Goal: Task Accomplishment & Management: Use online tool/utility

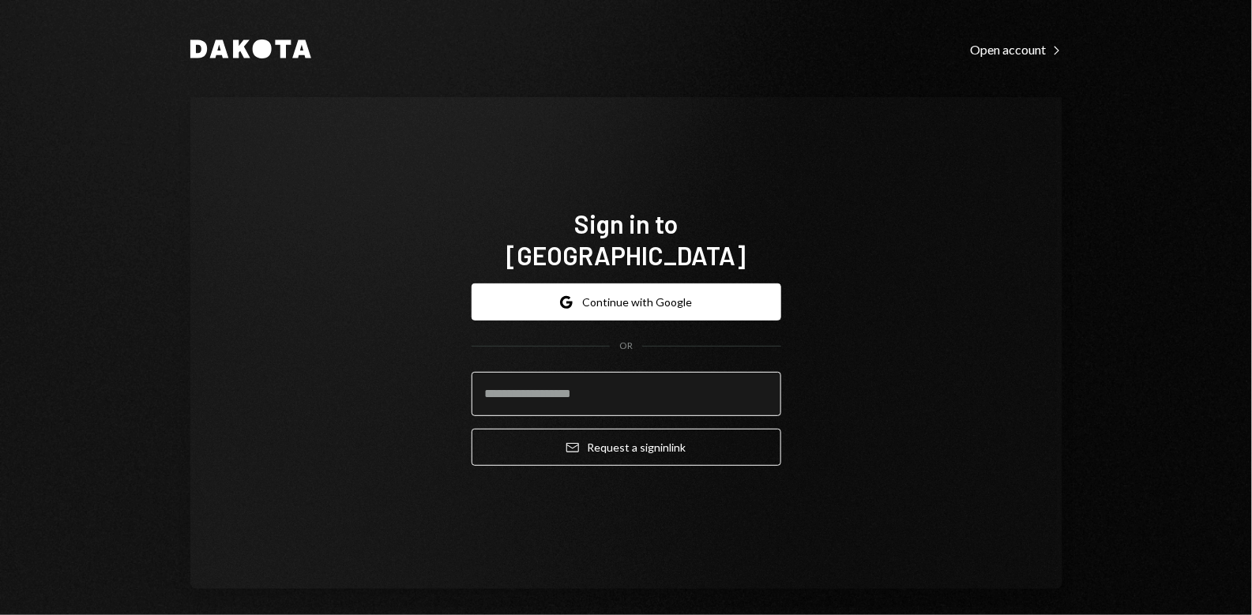
click at [596, 372] on input "email" at bounding box center [627, 394] width 310 height 44
type input "**********"
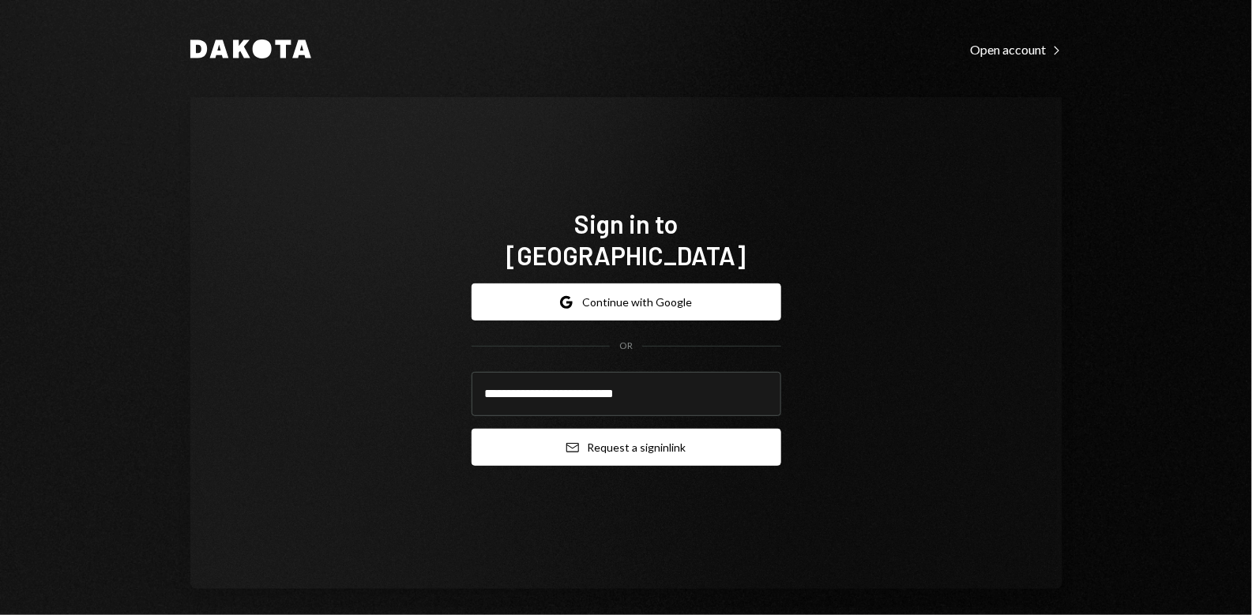
click at [633, 432] on button "Email Request a sign in link" at bounding box center [627, 447] width 310 height 37
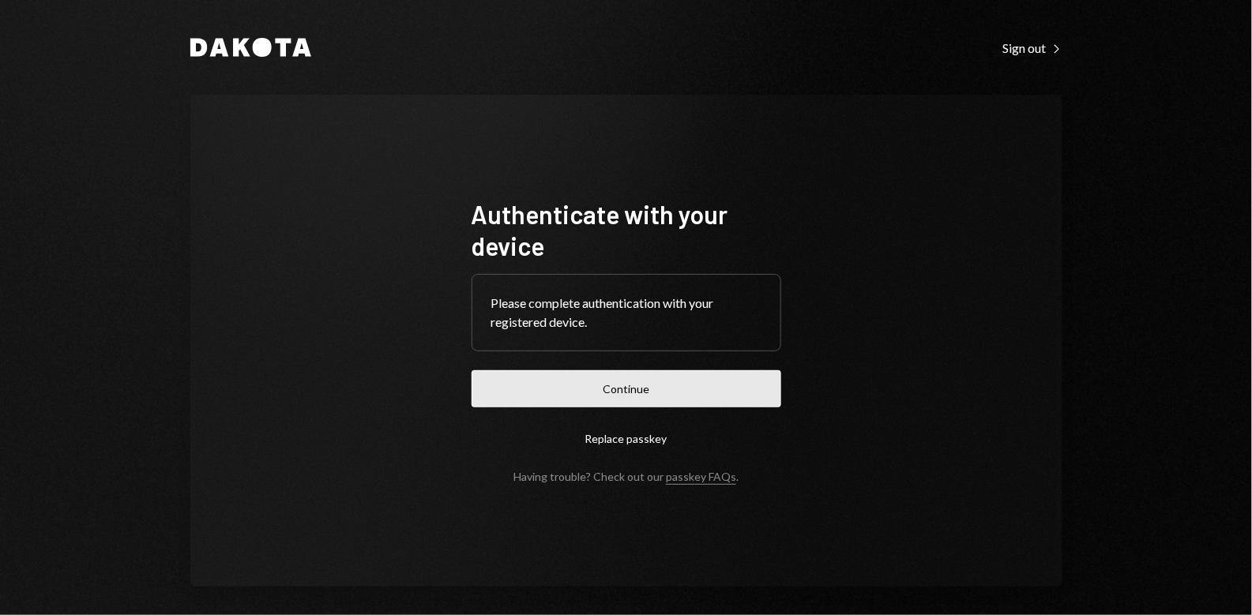
click at [622, 382] on button "Continue" at bounding box center [627, 388] width 310 height 37
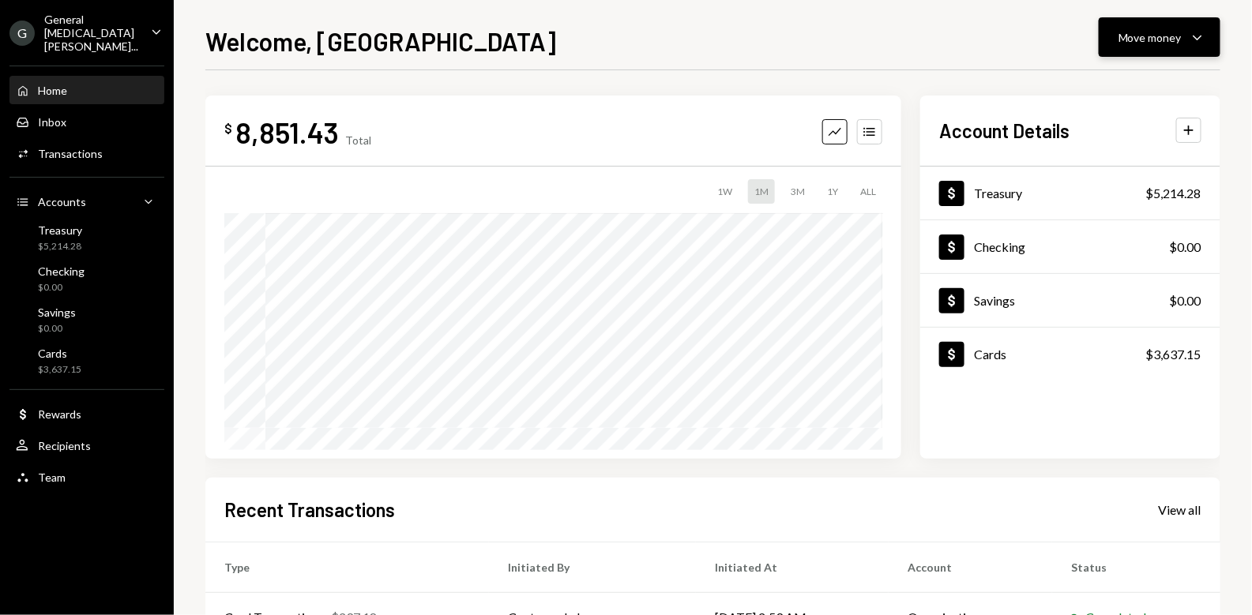
click at [1177, 40] on div "Move money" at bounding box center [1149, 37] width 63 height 17
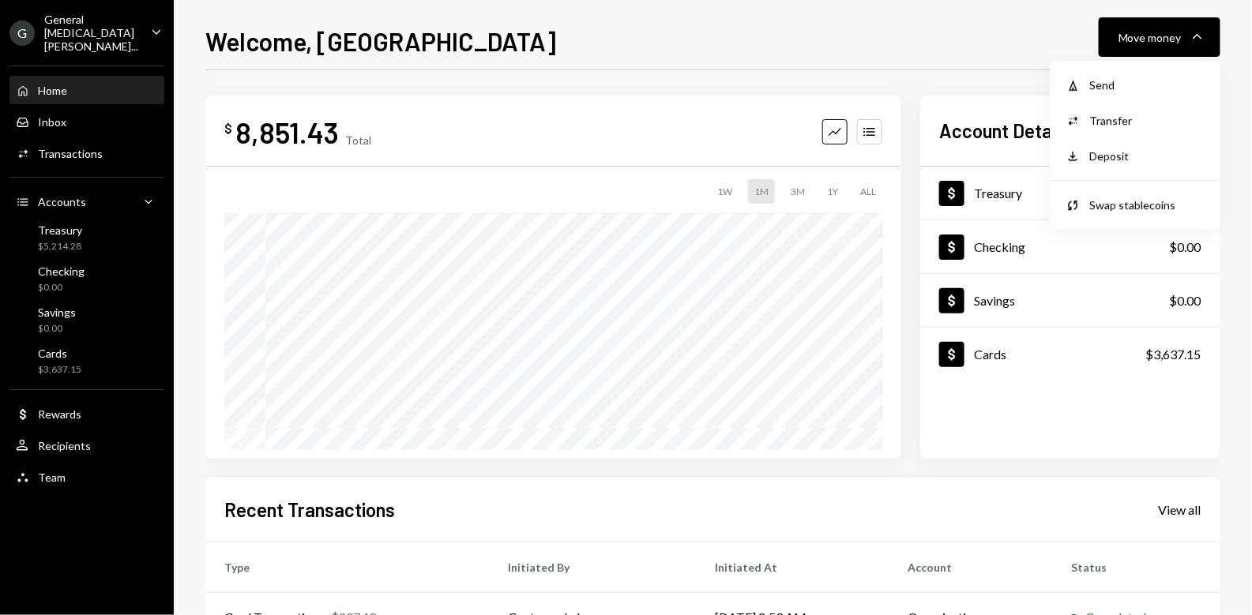
click at [859, 31] on div "Welcome, [PERSON_NAME] Move money Caret Down" at bounding box center [712, 39] width 1015 height 35
click at [52, 84] on div "Home" at bounding box center [52, 90] width 29 height 13
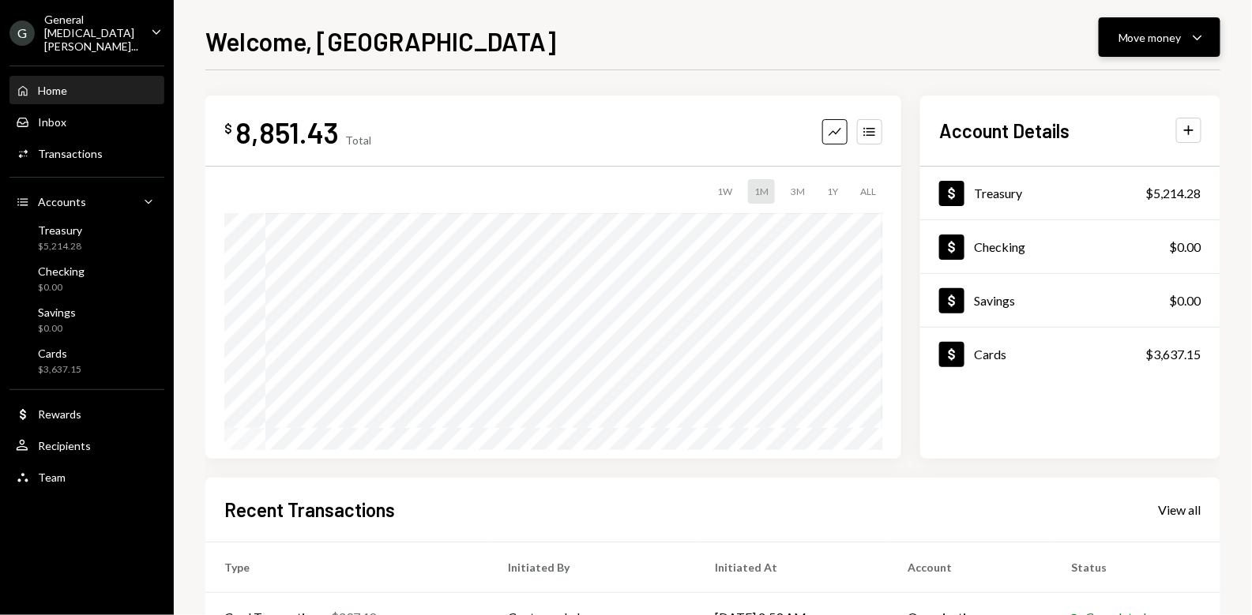
click at [1175, 39] on div "Move money" at bounding box center [1149, 37] width 63 height 17
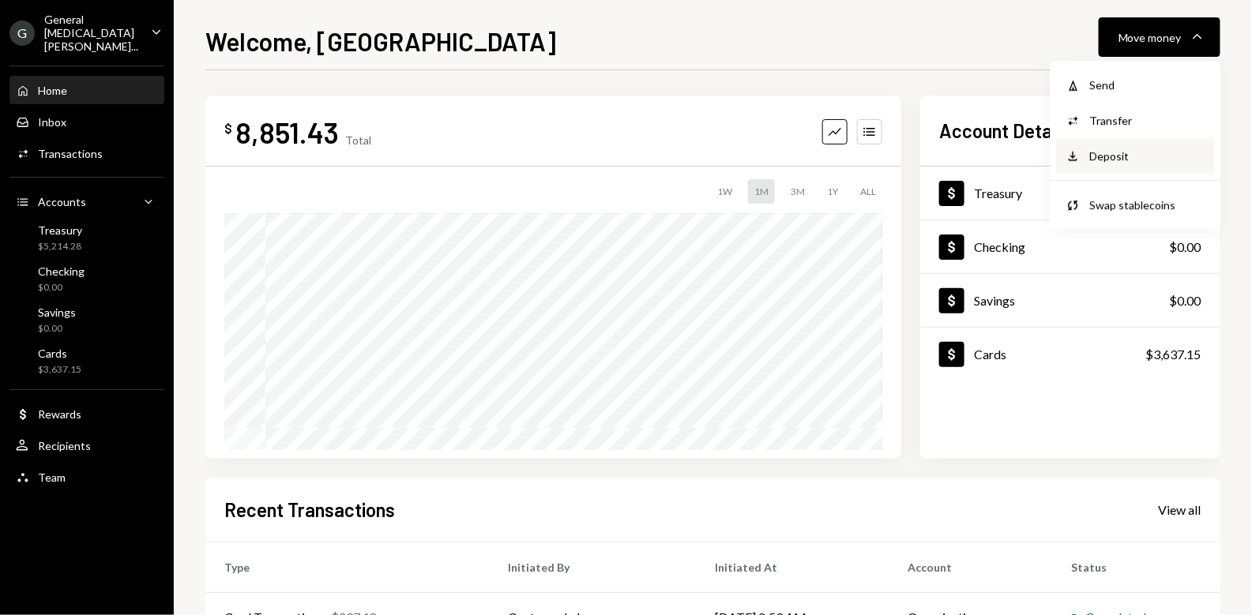
click at [1124, 160] on div "Deposit" at bounding box center [1146, 156] width 115 height 17
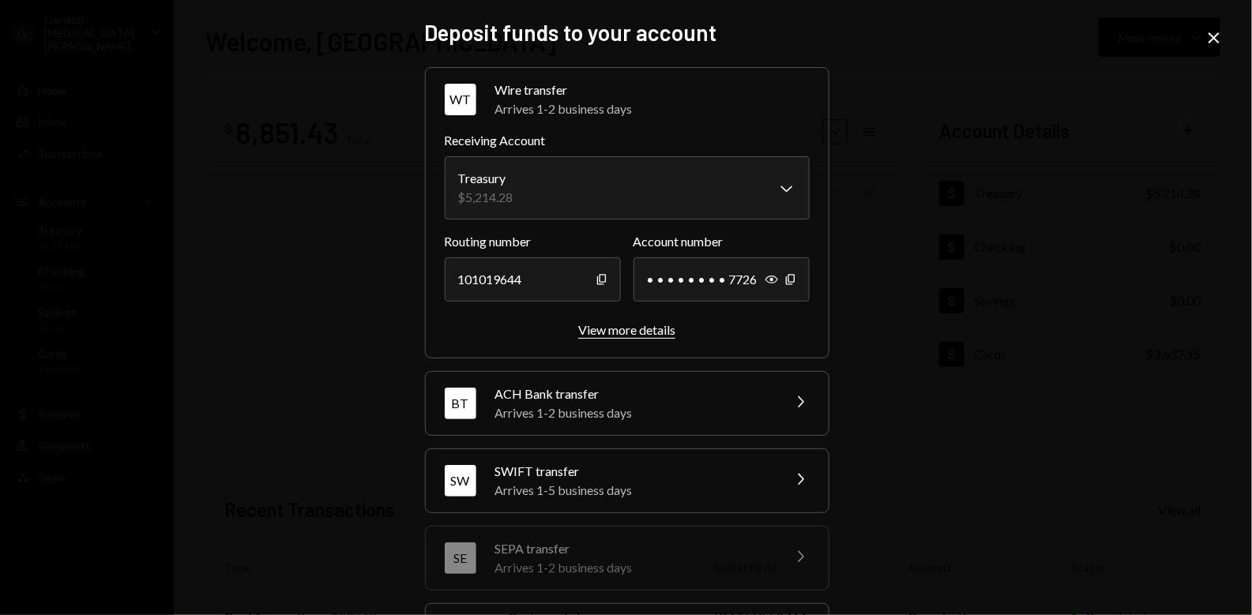
click at [629, 333] on div "View more details" at bounding box center [626, 329] width 97 height 15
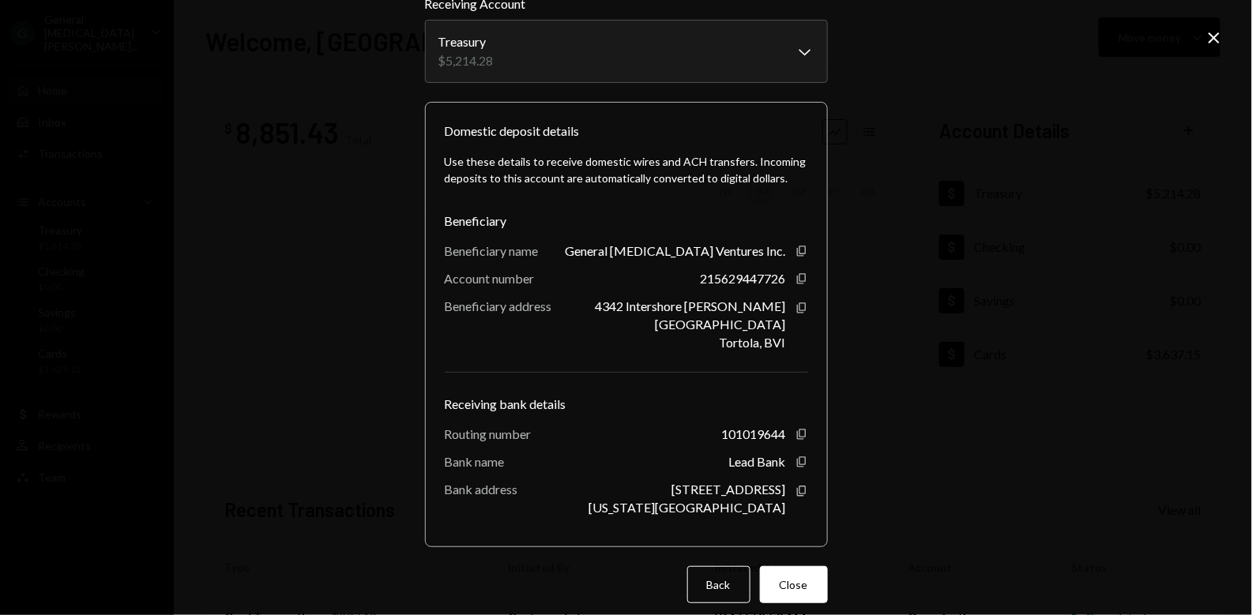
scroll to position [65, 0]
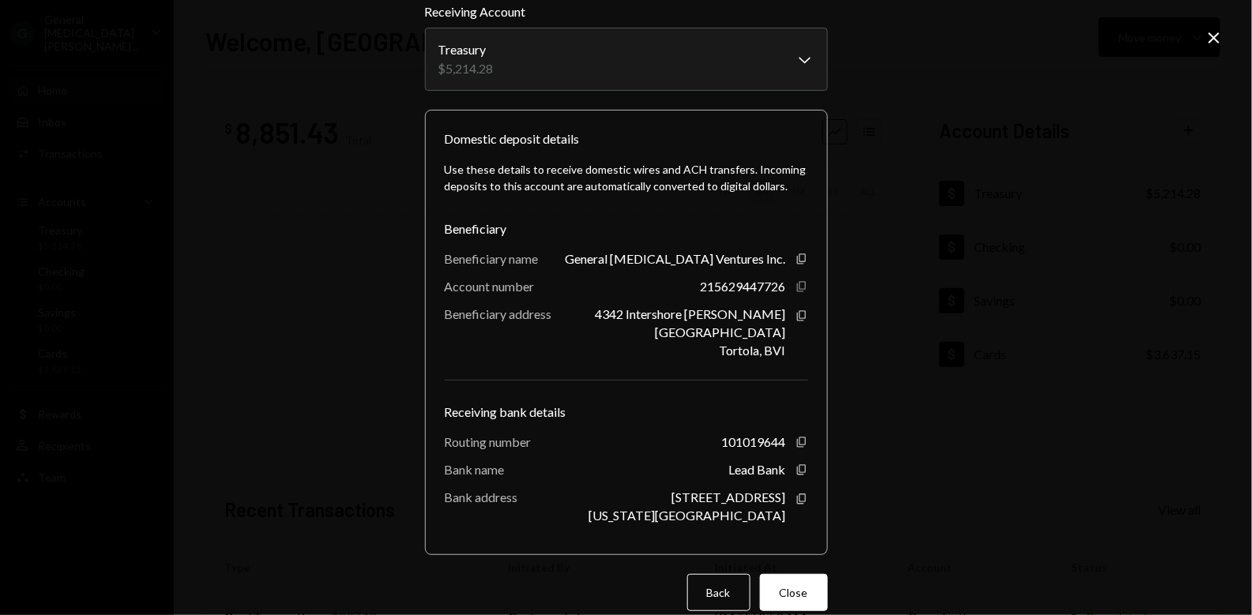
click at [796, 287] on icon "Copy" at bounding box center [801, 286] width 13 height 13
click at [802, 442] on icon "Copy" at bounding box center [801, 442] width 13 height 13
click at [797, 500] on icon "button" at bounding box center [801, 499] width 9 height 10
click at [795, 498] on icon "Copy" at bounding box center [801, 499] width 13 height 13
click at [798, 312] on icon "Copy" at bounding box center [801, 316] width 13 height 13
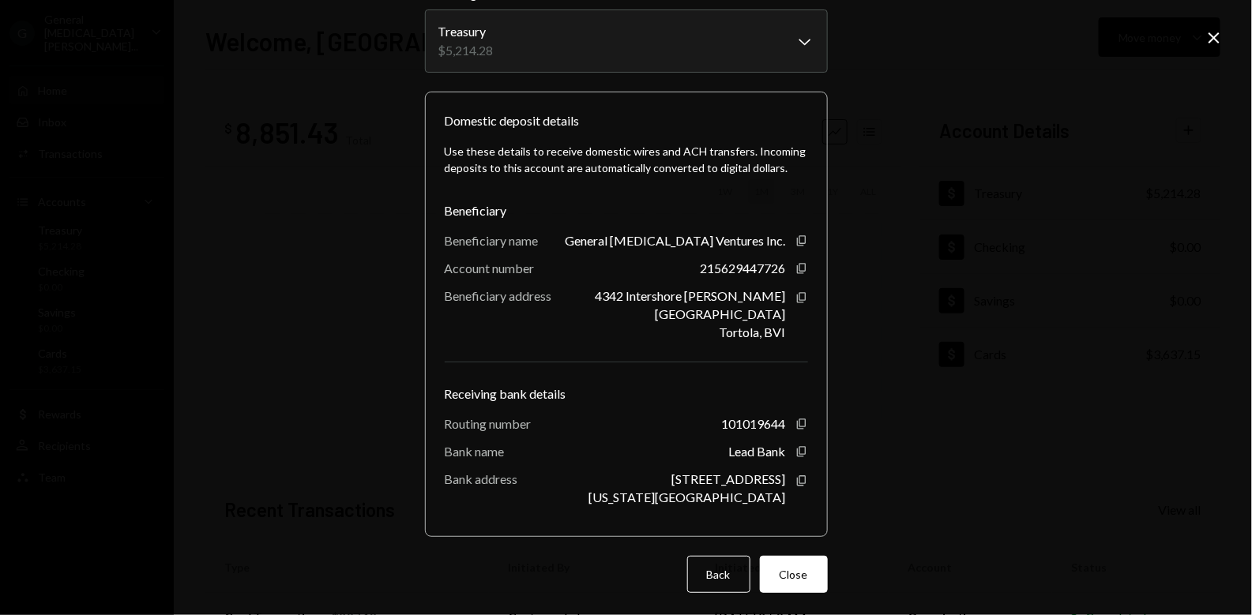
scroll to position [0, 0]
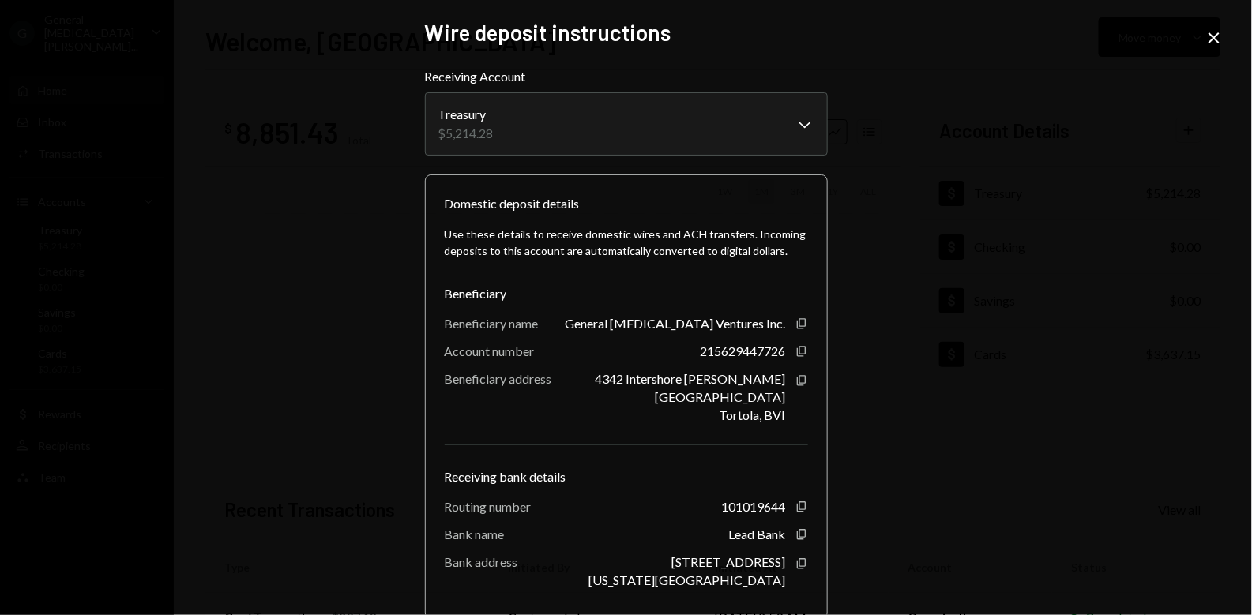
click at [856, 437] on div "**********" at bounding box center [626, 307] width 1252 height 615
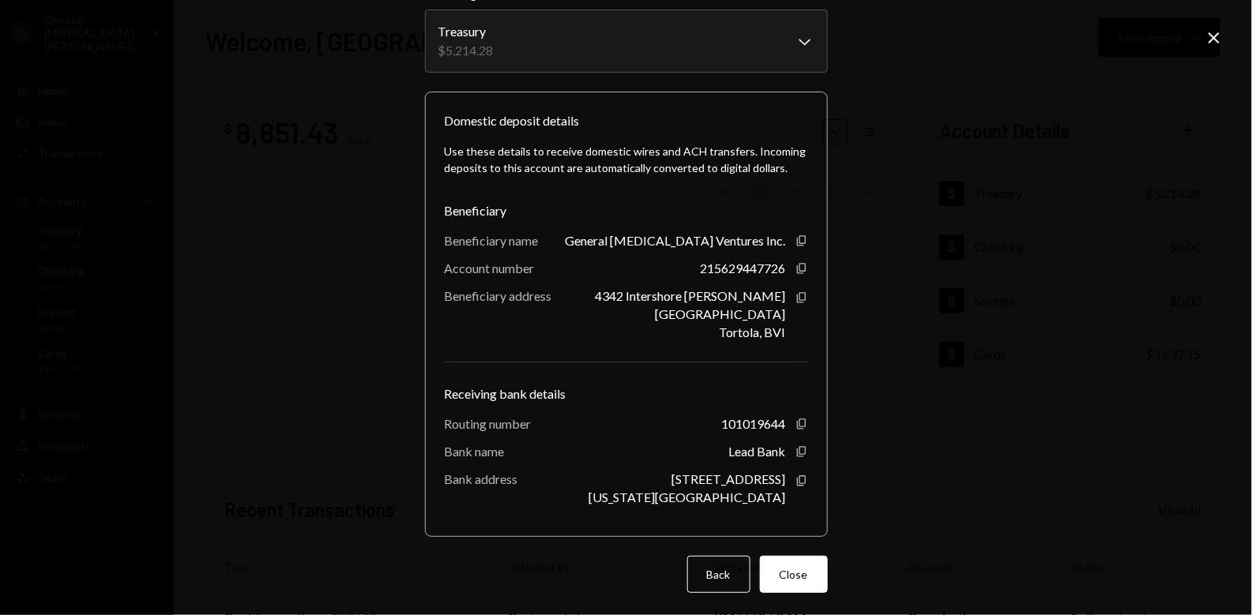
click at [878, 282] on div "**********" at bounding box center [626, 307] width 1252 height 615
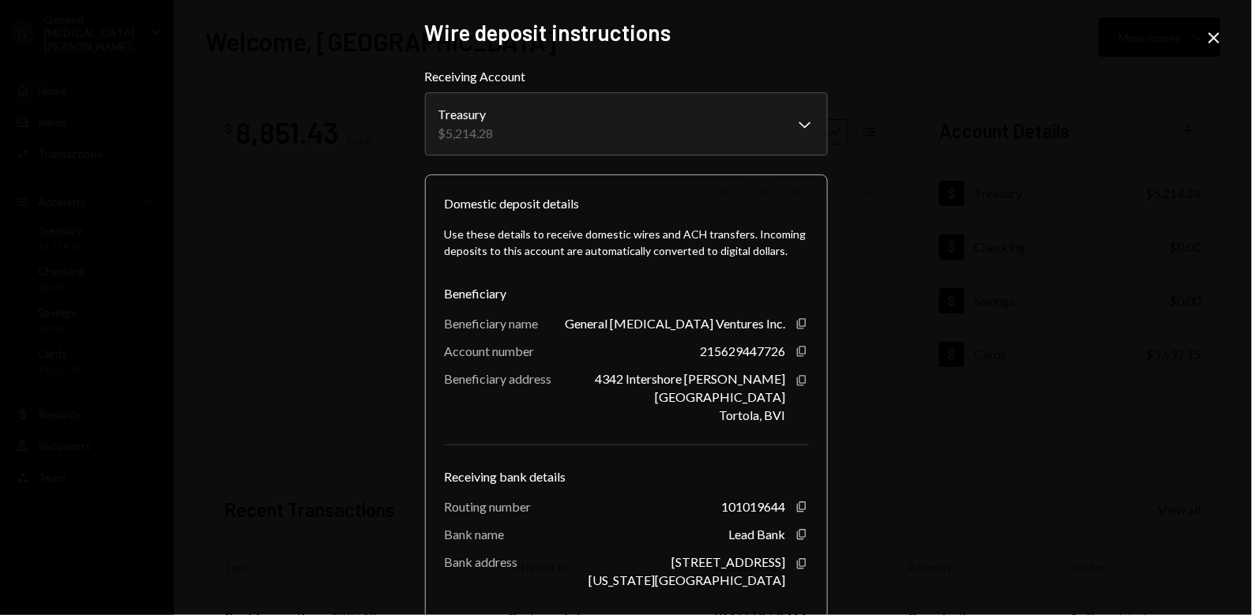
click at [375, 126] on div "**********" at bounding box center [626, 307] width 1252 height 615
click at [1211, 38] on icon "Close" at bounding box center [1214, 37] width 19 height 19
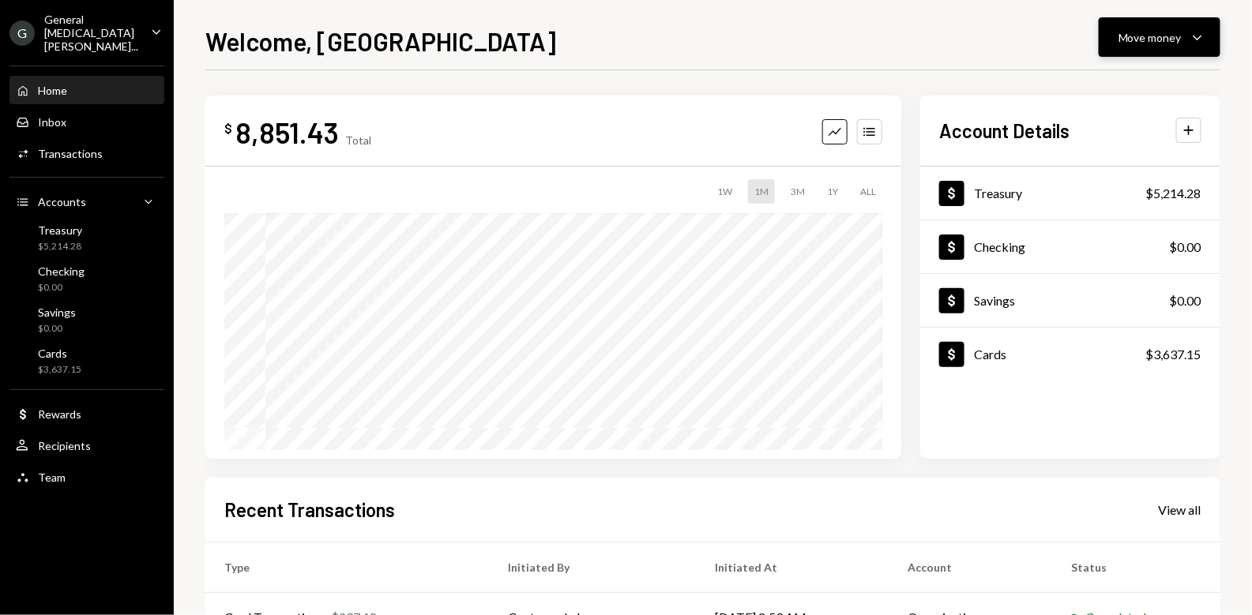
click at [1191, 45] on icon "Caret Down" at bounding box center [1197, 37] width 19 height 19
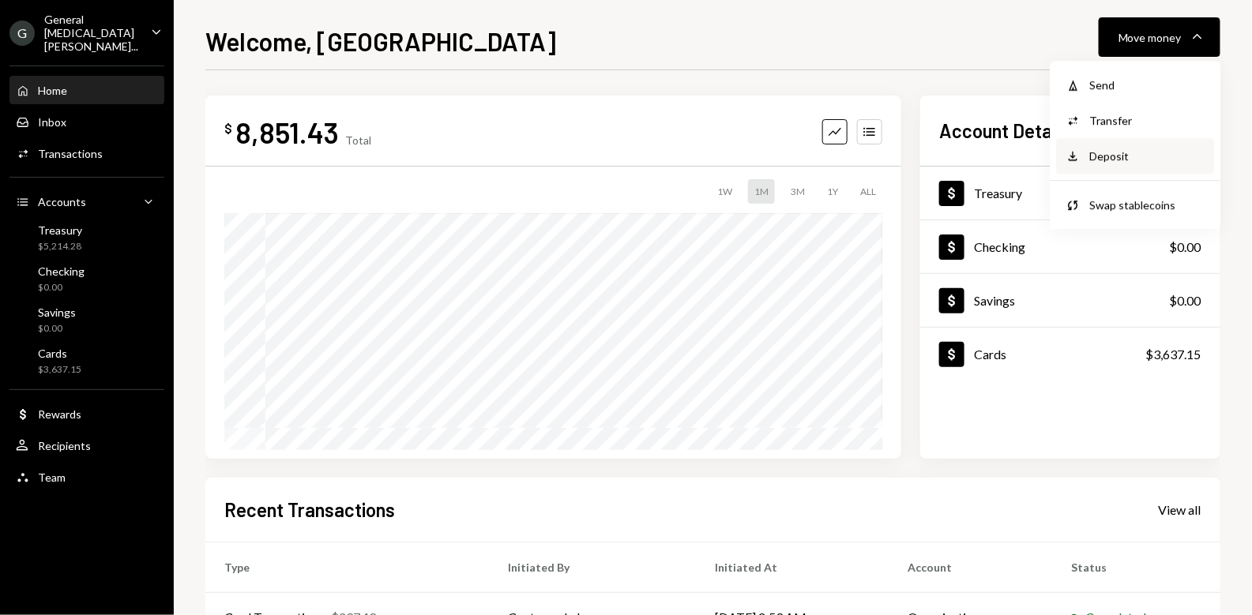
click at [1109, 162] on div "Deposit" at bounding box center [1146, 156] width 115 height 17
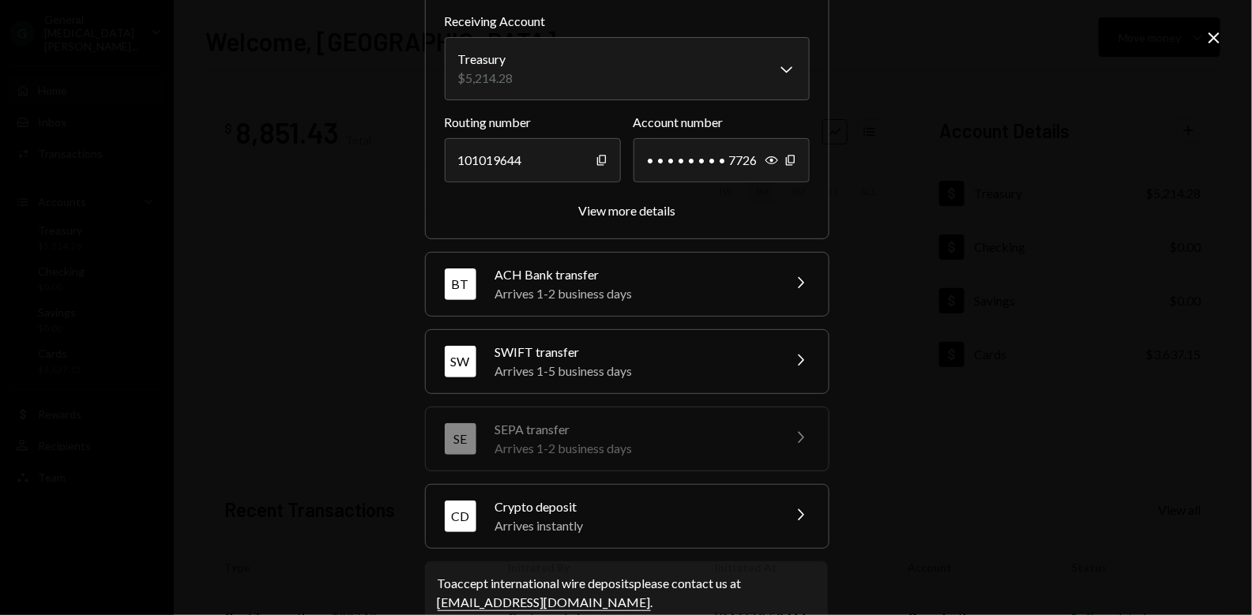
scroll to position [127, 0]
